Goal: Information Seeking & Learning: Learn about a topic

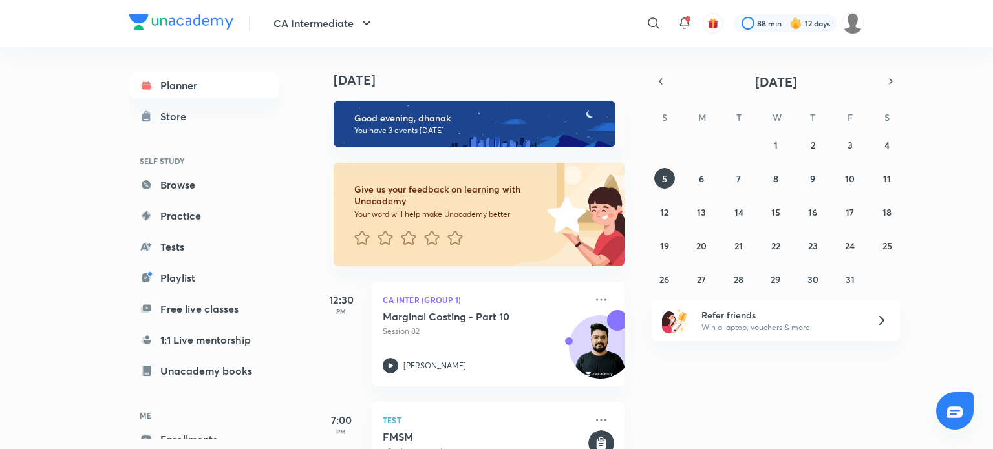
click at [669, 85] on div "[DATE]" at bounding box center [776, 81] width 248 height 18
click at [666, 82] on button "button" at bounding box center [661, 81] width 18 height 18
click at [716, 212] on div "31 1 2 3 4 5 6 7 8 9 10 11 12 13 14 15 16 17 18 19 20 21 22 23 24 25 26 27 28 2…" at bounding box center [776, 211] width 248 height 155
click at [708, 211] on button "15" at bounding box center [701, 212] width 21 height 21
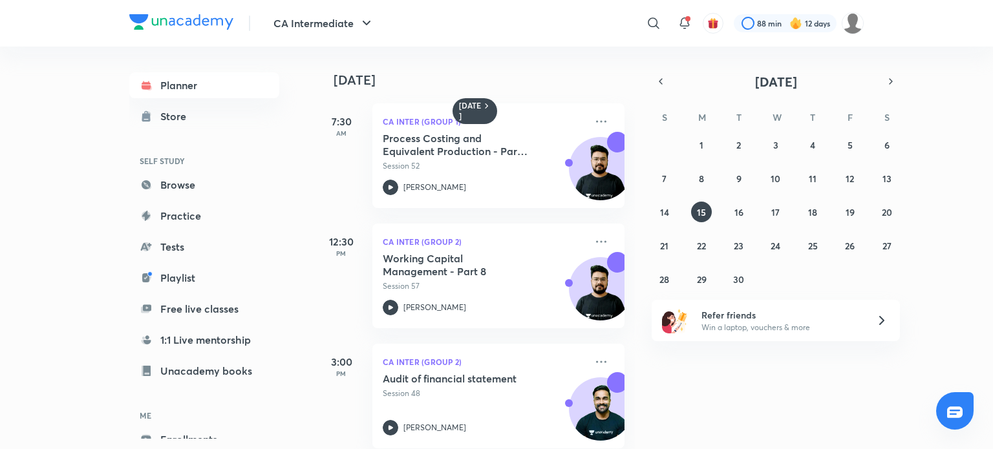
scroll to position [19, 0]
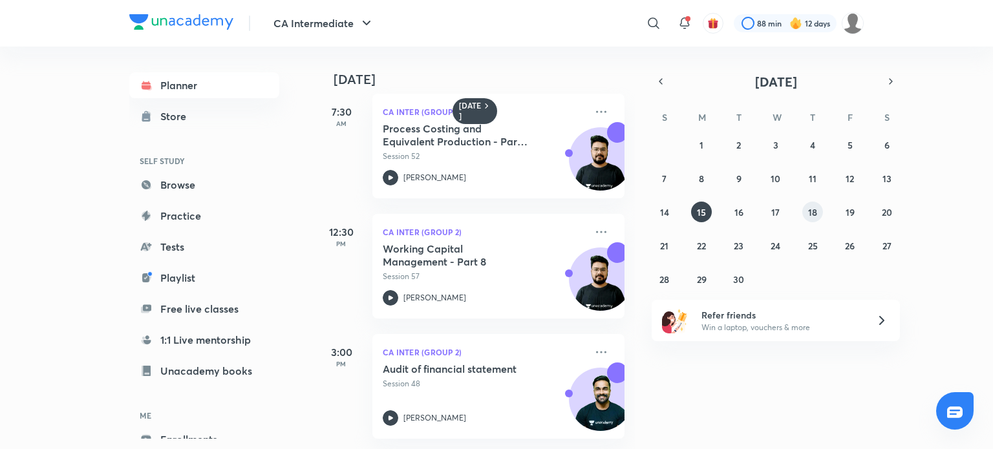
click at [817, 211] on button "18" at bounding box center [812, 212] width 21 height 21
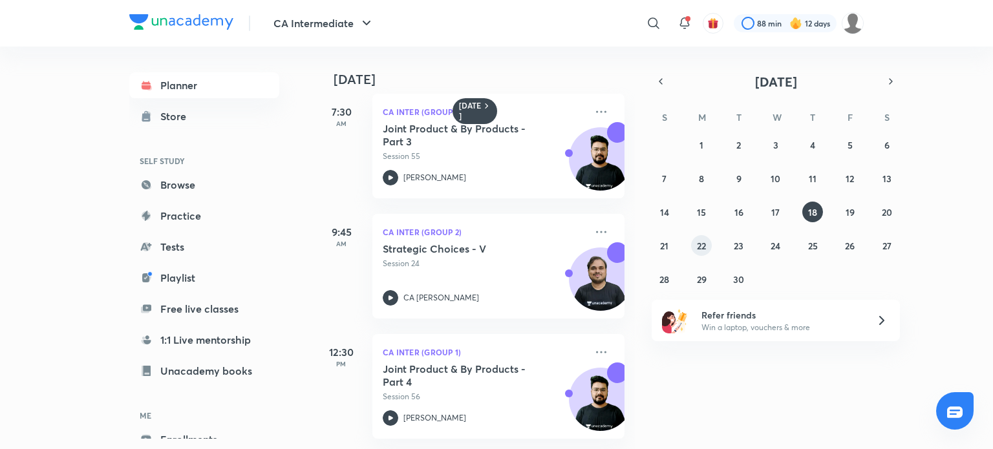
click at [707, 248] on button "22" at bounding box center [701, 245] width 21 height 21
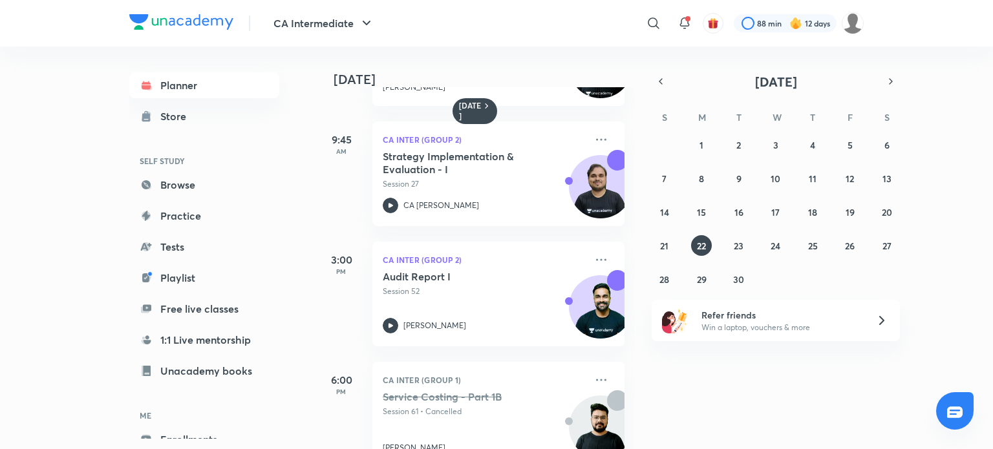
scroll to position [107, 0]
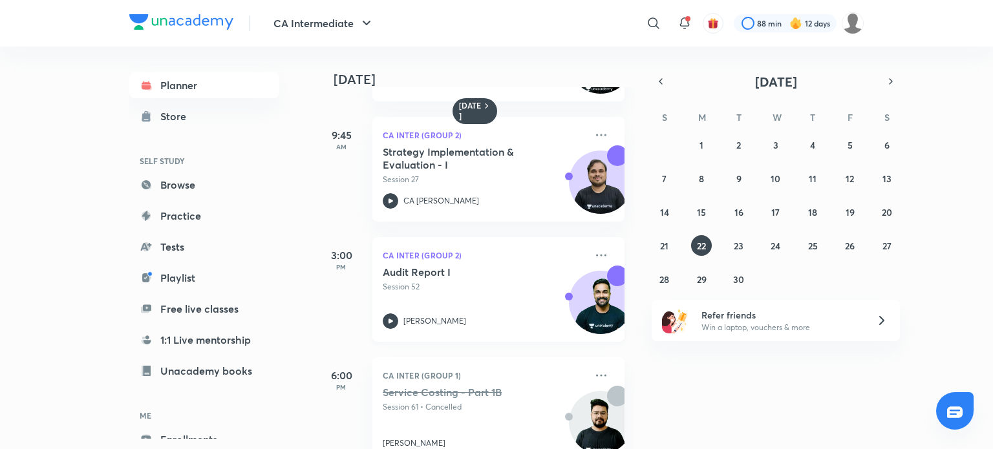
click at [398, 325] on div "[PERSON_NAME]" at bounding box center [484, 321] width 203 height 16
